Goal: Information Seeking & Learning: Find specific fact

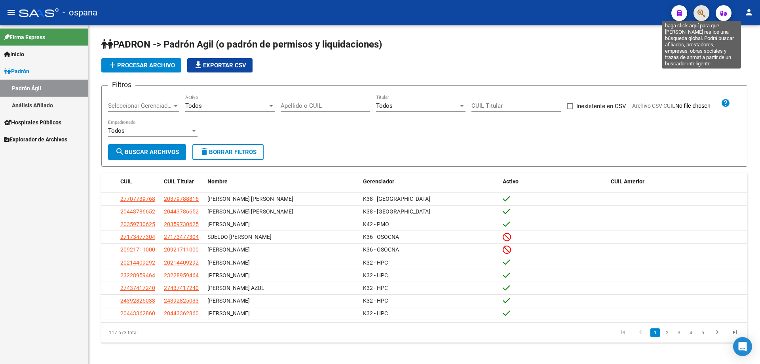
click at [699, 16] on icon "button" at bounding box center [702, 13] width 8 height 9
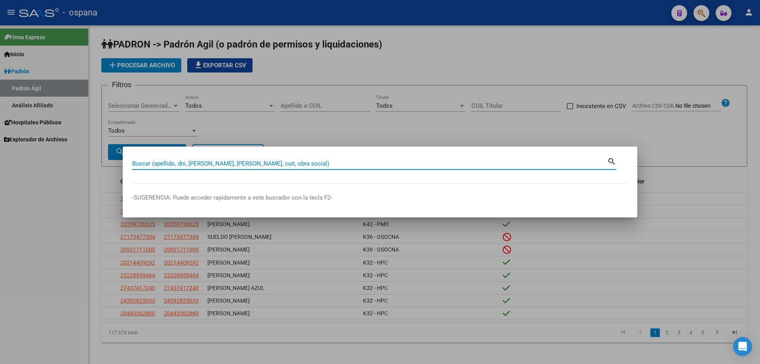
type input "3"
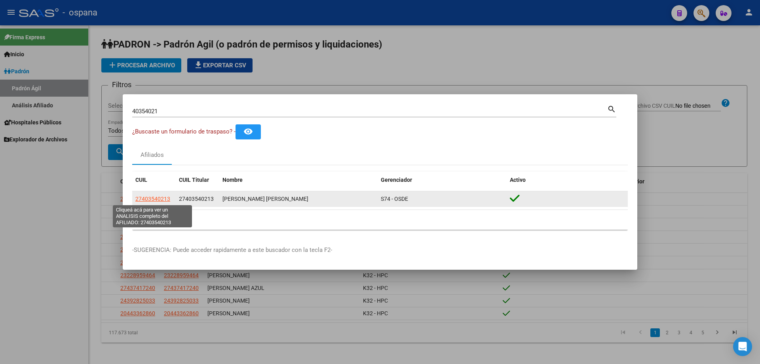
click at [162, 202] on span "27403540213" at bounding box center [152, 199] width 35 height 6
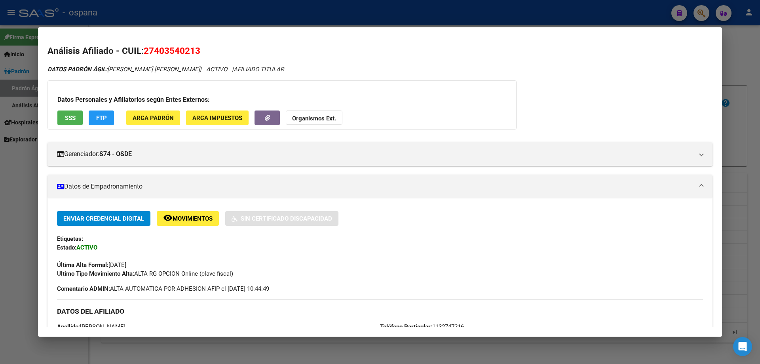
click at [760, 143] on div at bounding box center [380, 182] width 760 height 364
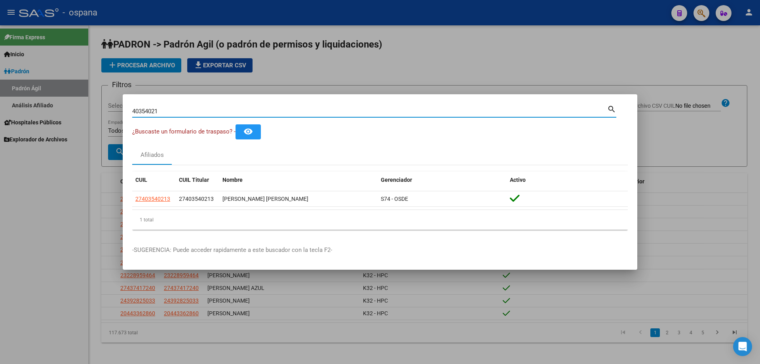
drag, startPoint x: 233, startPoint y: 113, endPoint x: 0, endPoint y: 63, distance: 238.6
click at [0, 72] on div "40354021 Buscar (apellido, dni, cuil, nro traspaso, cuit, obra social) search ¿…" at bounding box center [380, 182] width 760 height 364
type input "[PERSON_NAME]"
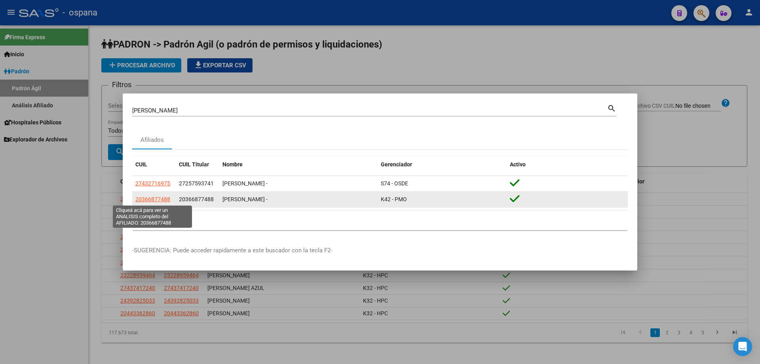
click at [155, 198] on span "20366877488" at bounding box center [152, 199] width 35 height 6
type textarea "20366877488"
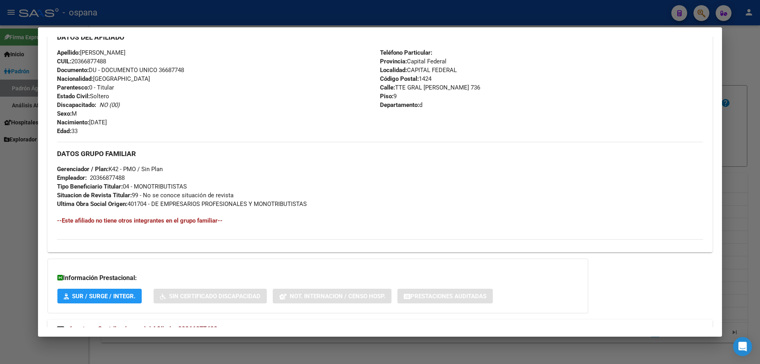
scroll to position [303, 0]
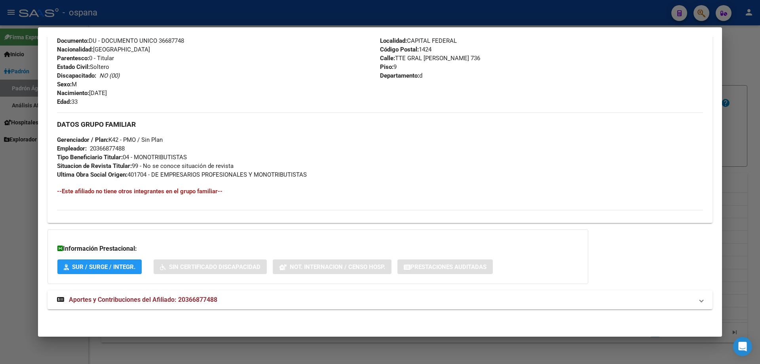
click at [760, 101] on div at bounding box center [380, 182] width 760 height 364
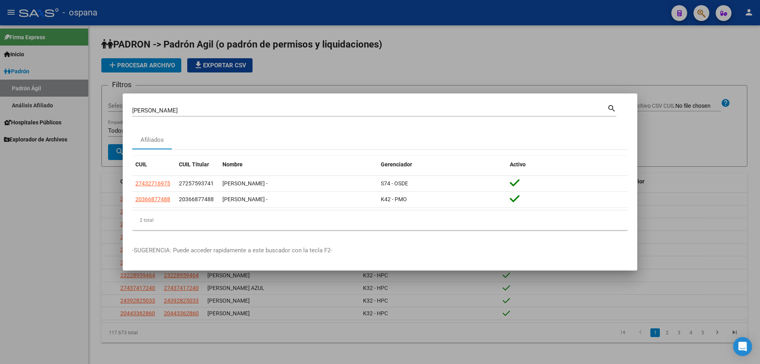
click at [335, 107] on input "[PERSON_NAME]" at bounding box center [369, 110] width 475 height 7
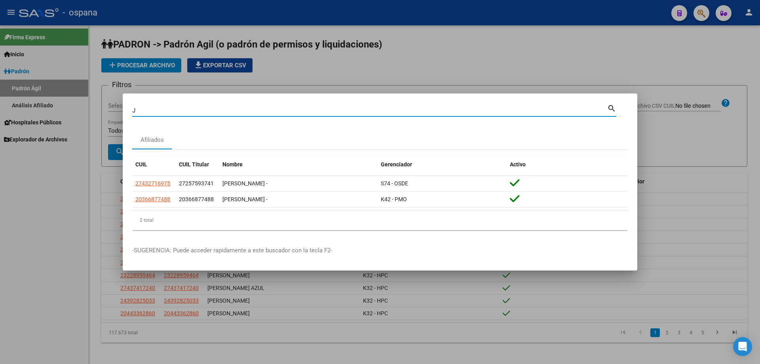
type input "J"
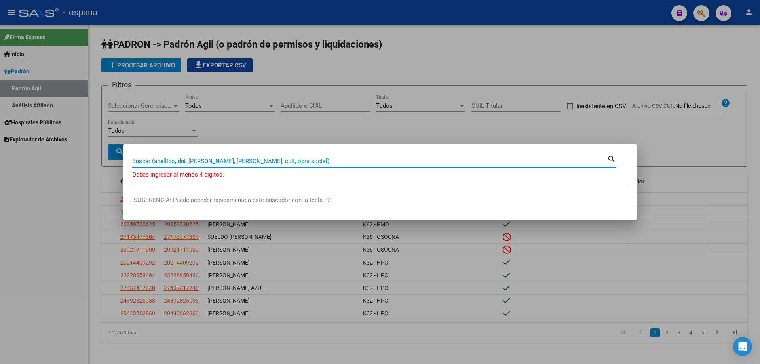
paste input "31374412"
type input "31374412"
